Goal: Information Seeking & Learning: Learn about a topic

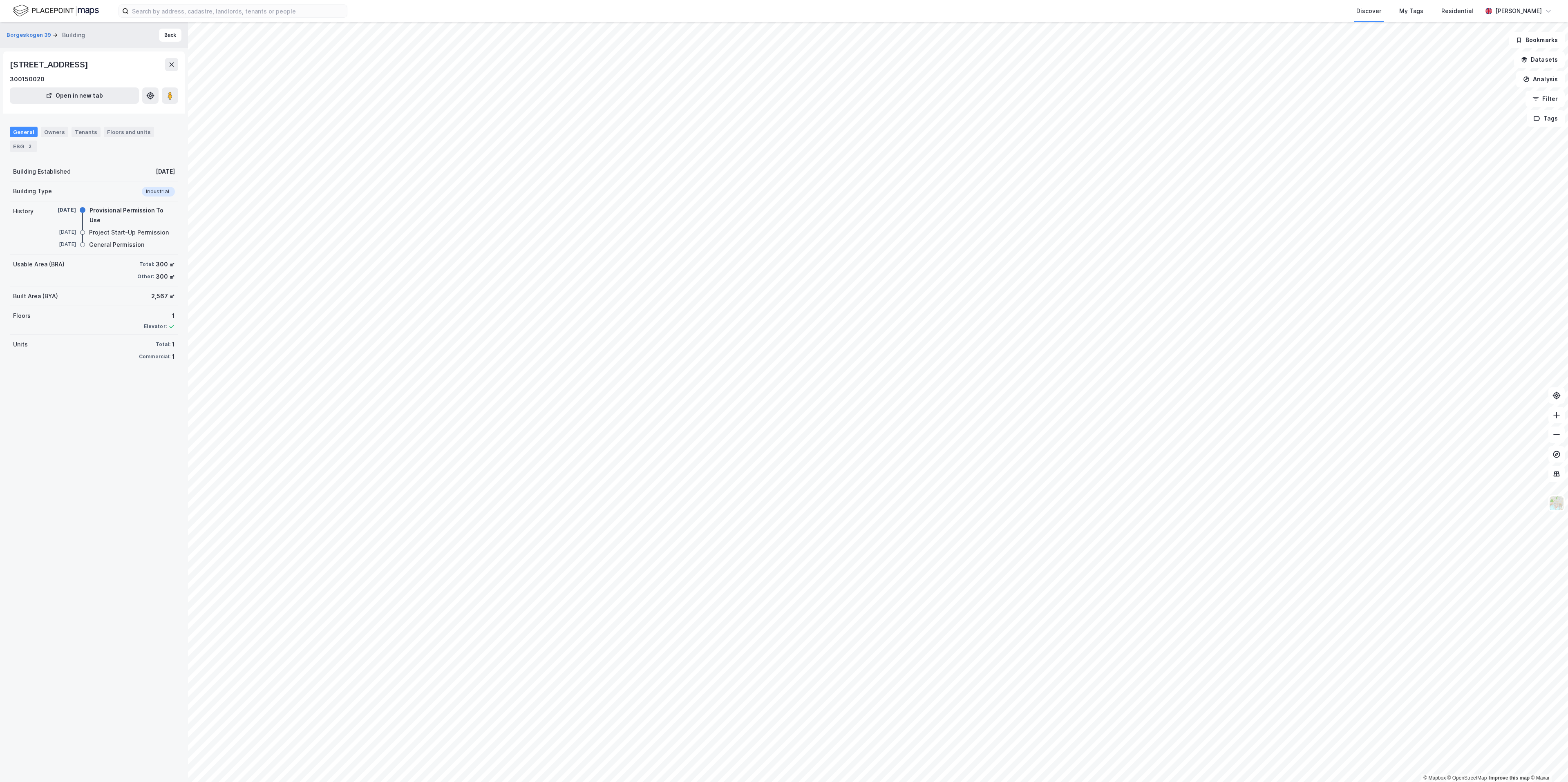
click at [27, 136] on div "General" at bounding box center [24, 131] width 28 height 10
click at [43, 37] on button "Borgeskogen 39" at bounding box center [30, 35] width 46 height 8
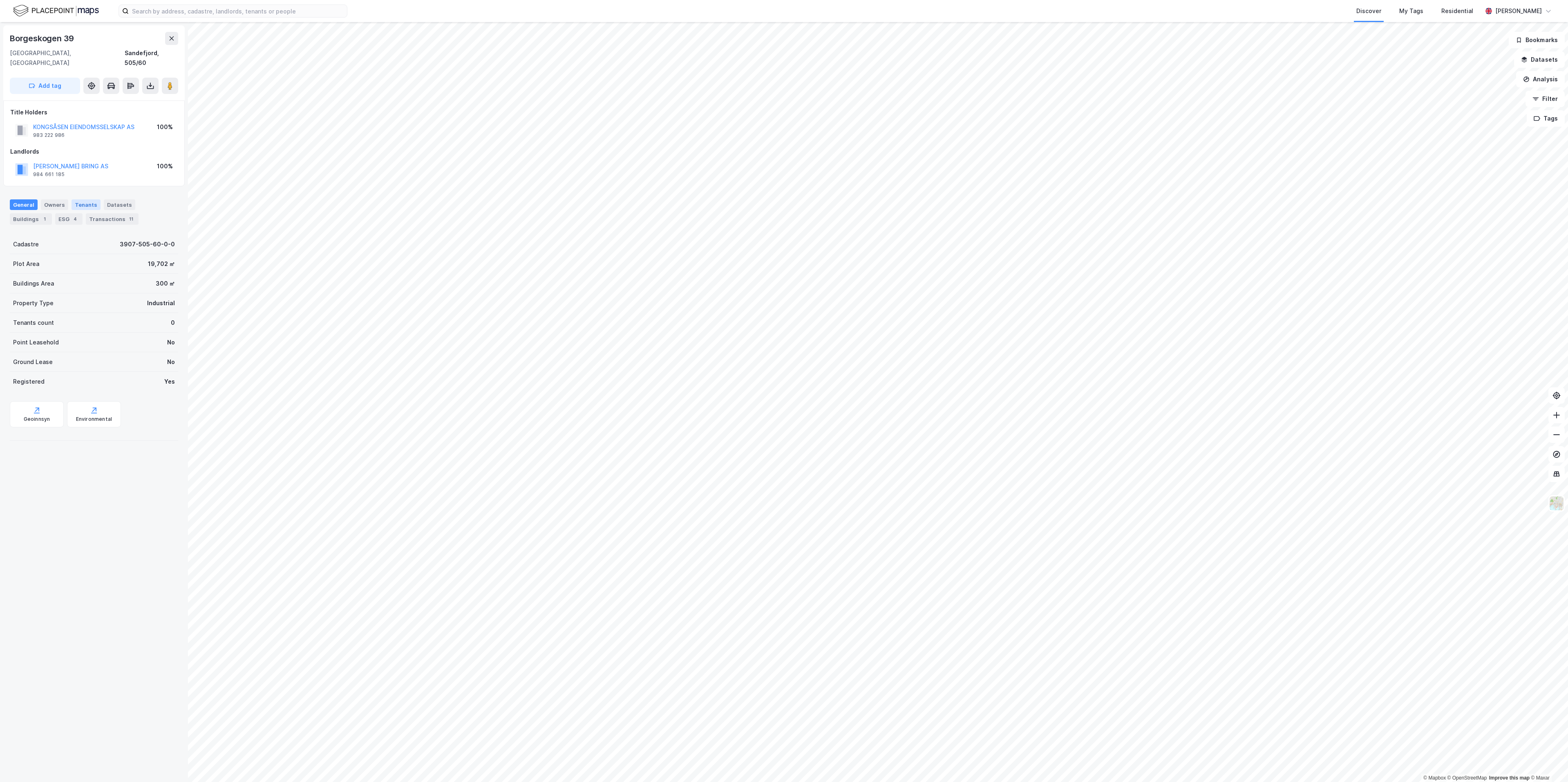
click at [81, 200] on div "Tenants" at bounding box center [86, 204] width 29 height 10
